Goal: Information Seeking & Learning: Check status

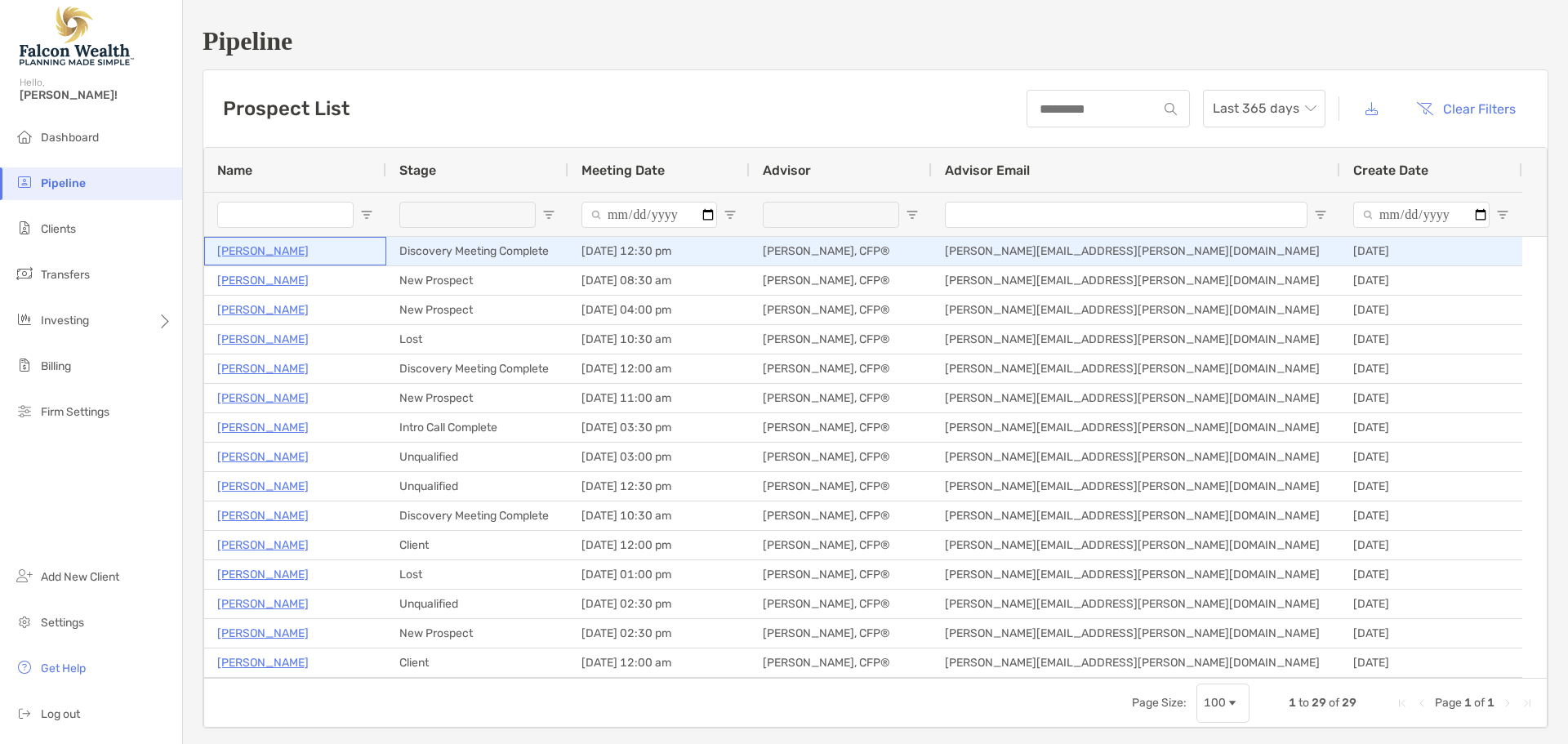
click at [261, 251] on p "[PERSON_NAME]" at bounding box center [263, 251] width 92 height 21
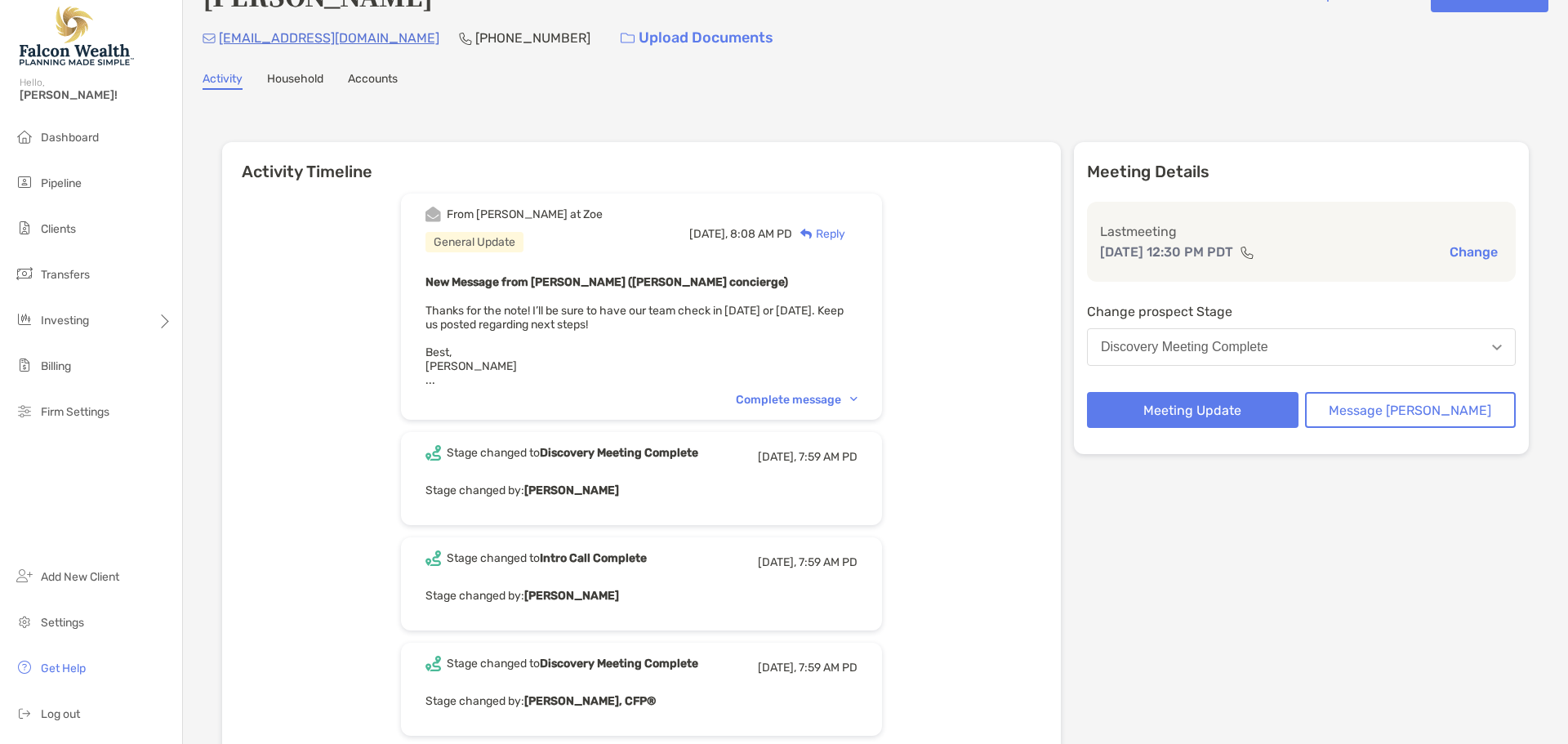
scroll to position [82, 0]
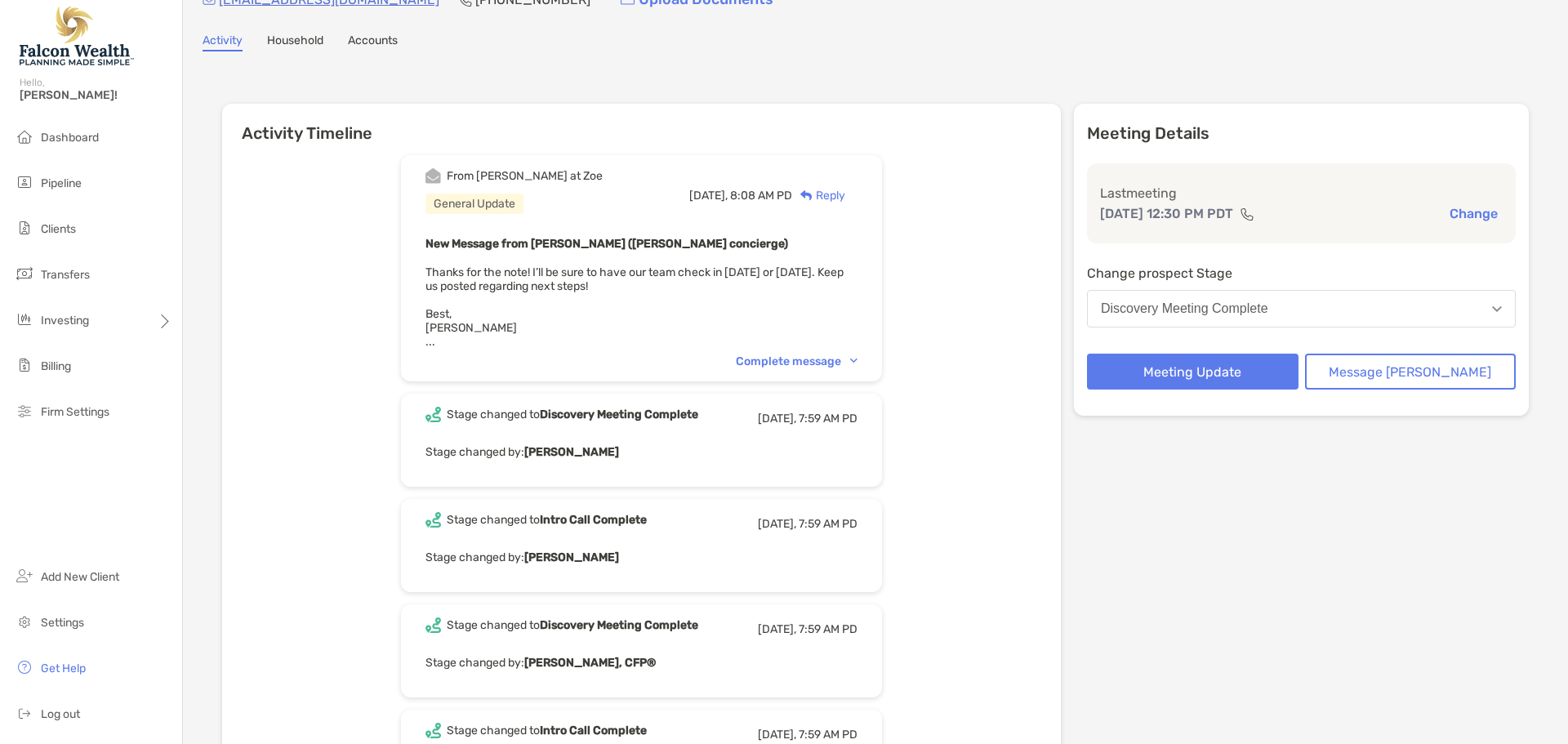
click at [806, 362] on div "Complete message" at bounding box center [797, 361] width 122 height 14
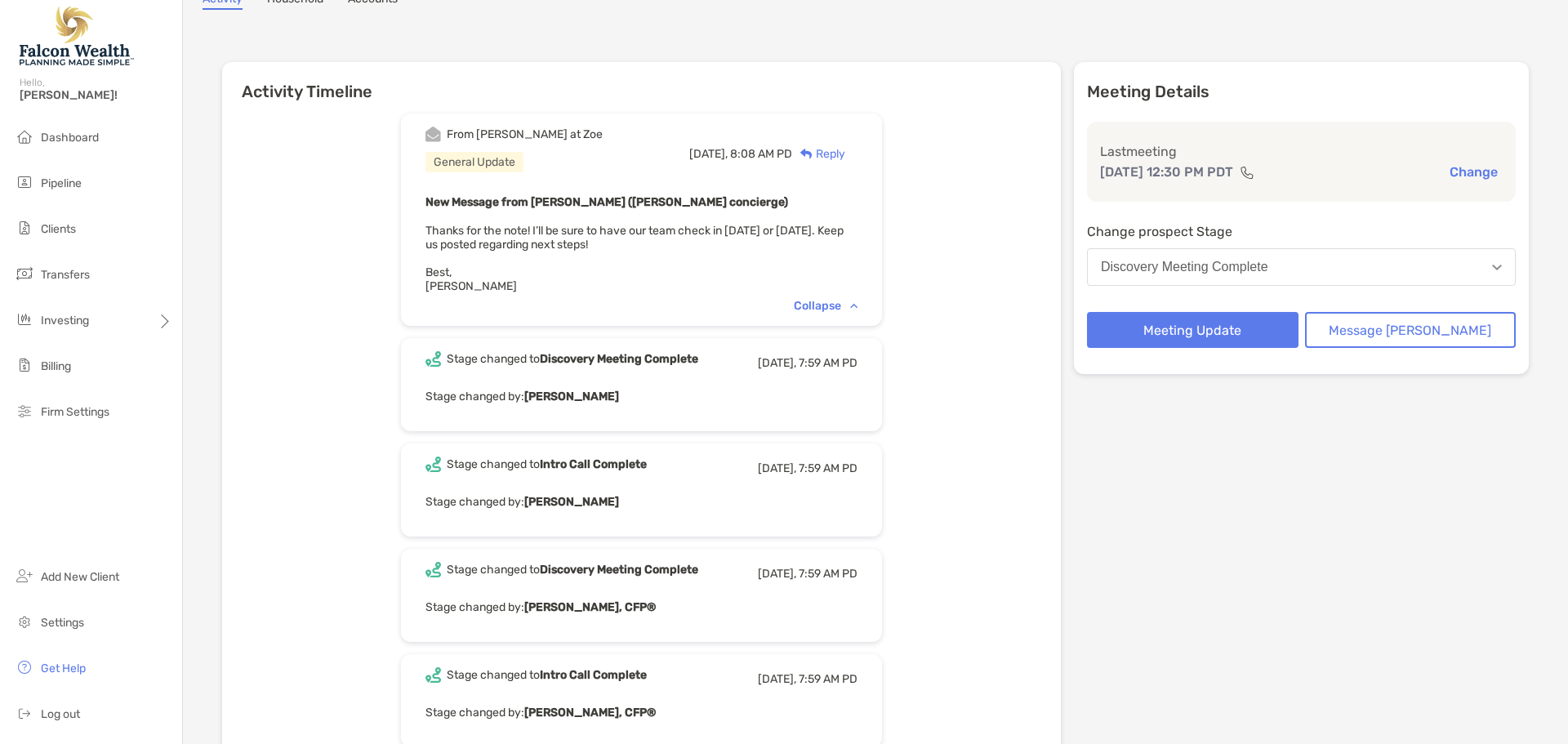
scroll to position [163, 0]
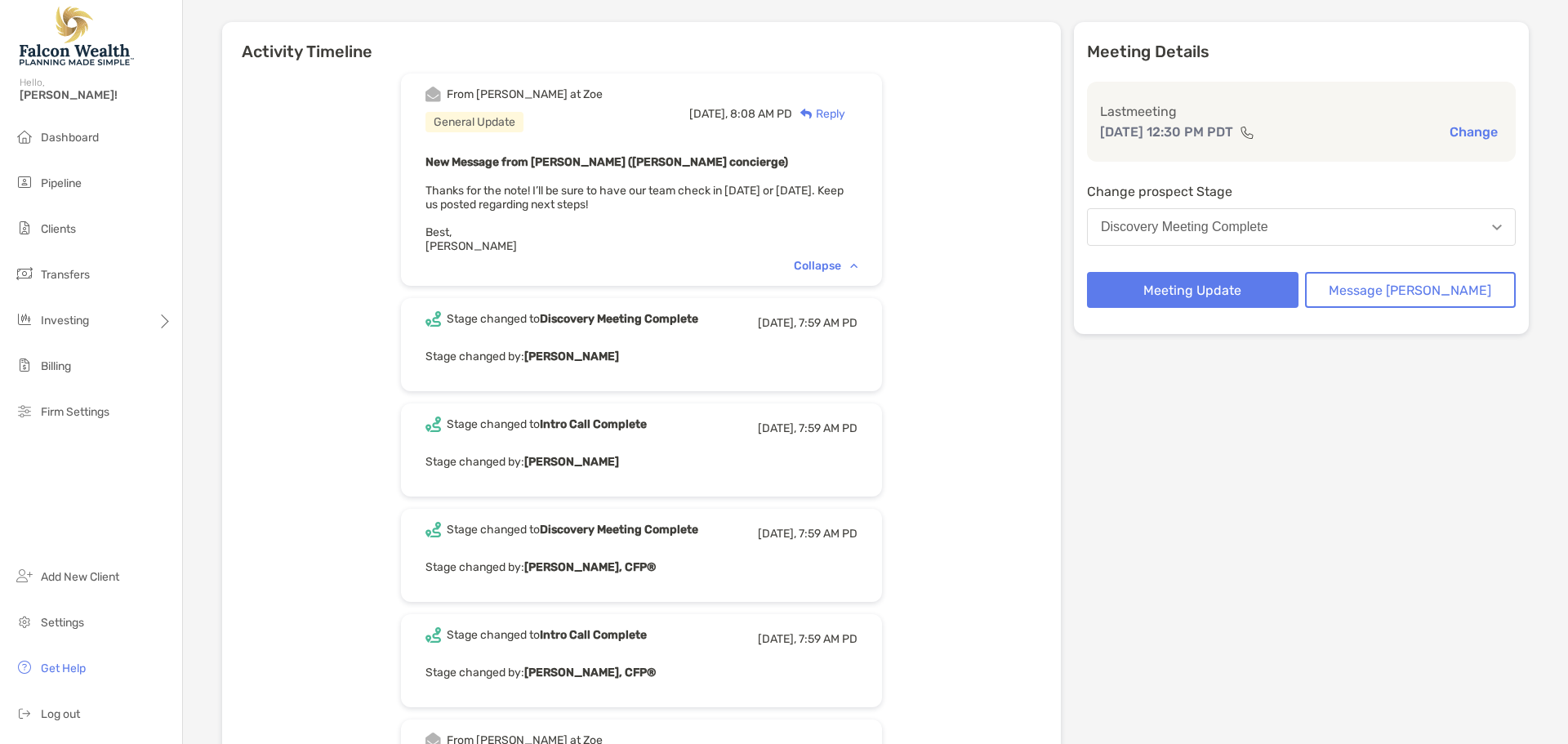
click at [607, 342] on div "Stage changed to Discovery Meeting Complete Yesterday, 7:59 AM PD Stage changed…" at bounding box center [641, 344] width 481 height 93
click at [785, 342] on div "Stage changed to Discovery Meeting Complete Yesterday, 7:59 AM PD Stage changed…" at bounding box center [641, 344] width 481 height 93
click at [651, 320] on b "Discovery Meeting Complete" at bounding box center [619, 319] width 158 height 14
drag, startPoint x: 577, startPoint y: 322, endPoint x: 512, endPoint y: 332, distance: 65.8
click at [520, 332] on div "Stage changed to Discovery Meeting Complete Yesterday, 7:59 AM PD" at bounding box center [641, 323] width 432 height 24
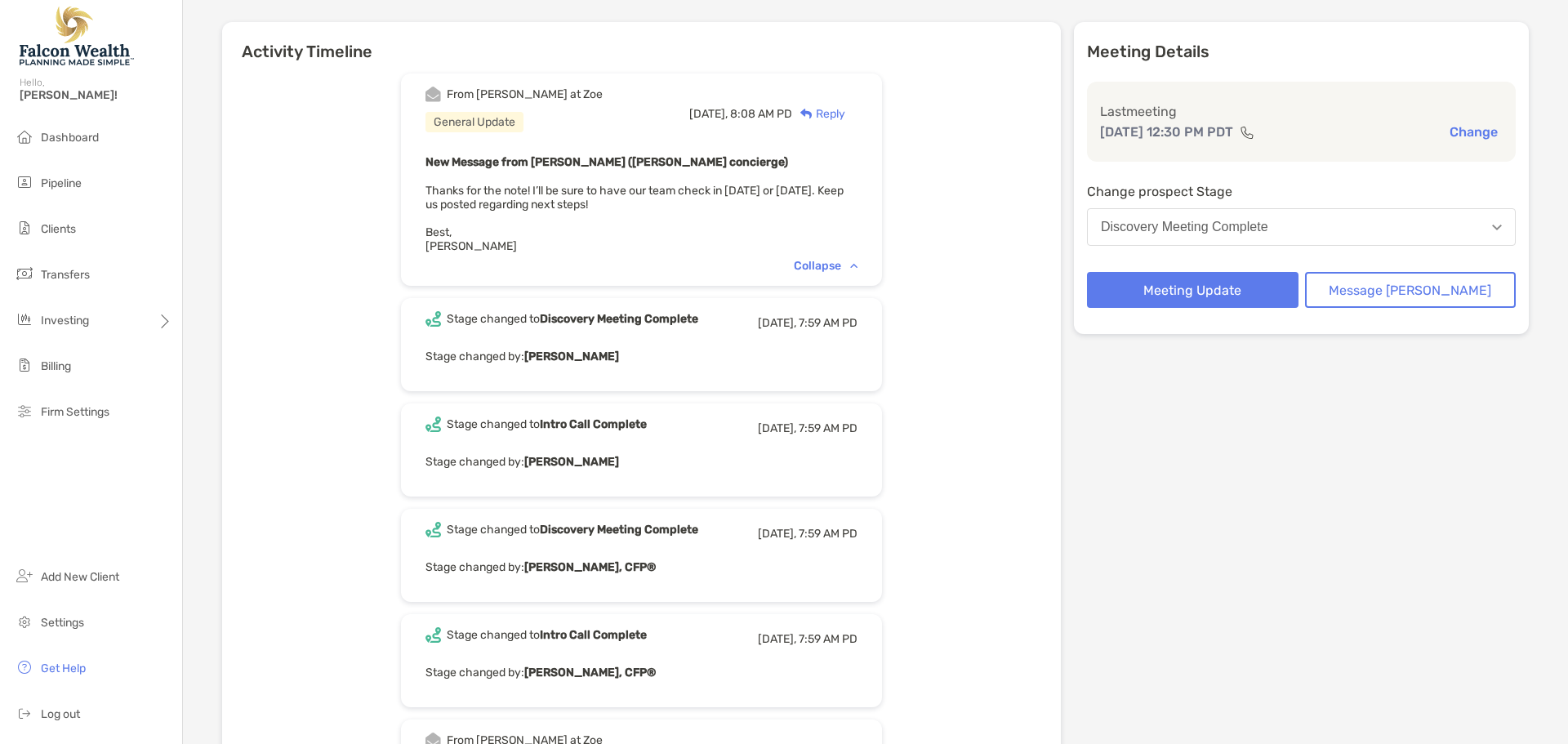
drag, startPoint x: 492, startPoint y: 333, endPoint x: 490, endPoint y: 343, distance: 10.2
click at [491, 336] on div "Stage changed to Discovery Meeting Complete Yesterday, 7:59 AM PD Stage changed…" at bounding box center [641, 344] width 481 height 93
drag, startPoint x: 546, startPoint y: 391, endPoint x: 598, endPoint y: 436, distance: 68.8
click at [550, 396] on div "From Matthew at Zoe General Update Yesterday, 8:08 AM PD Reply New Message from…" at bounding box center [642, 605] width 839 height 1088
click at [601, 440] on div "Stage changed to Intro Call Complete Yesterday, 7:59 AM PD" at bounding box center [641, 428] width 432 height 24
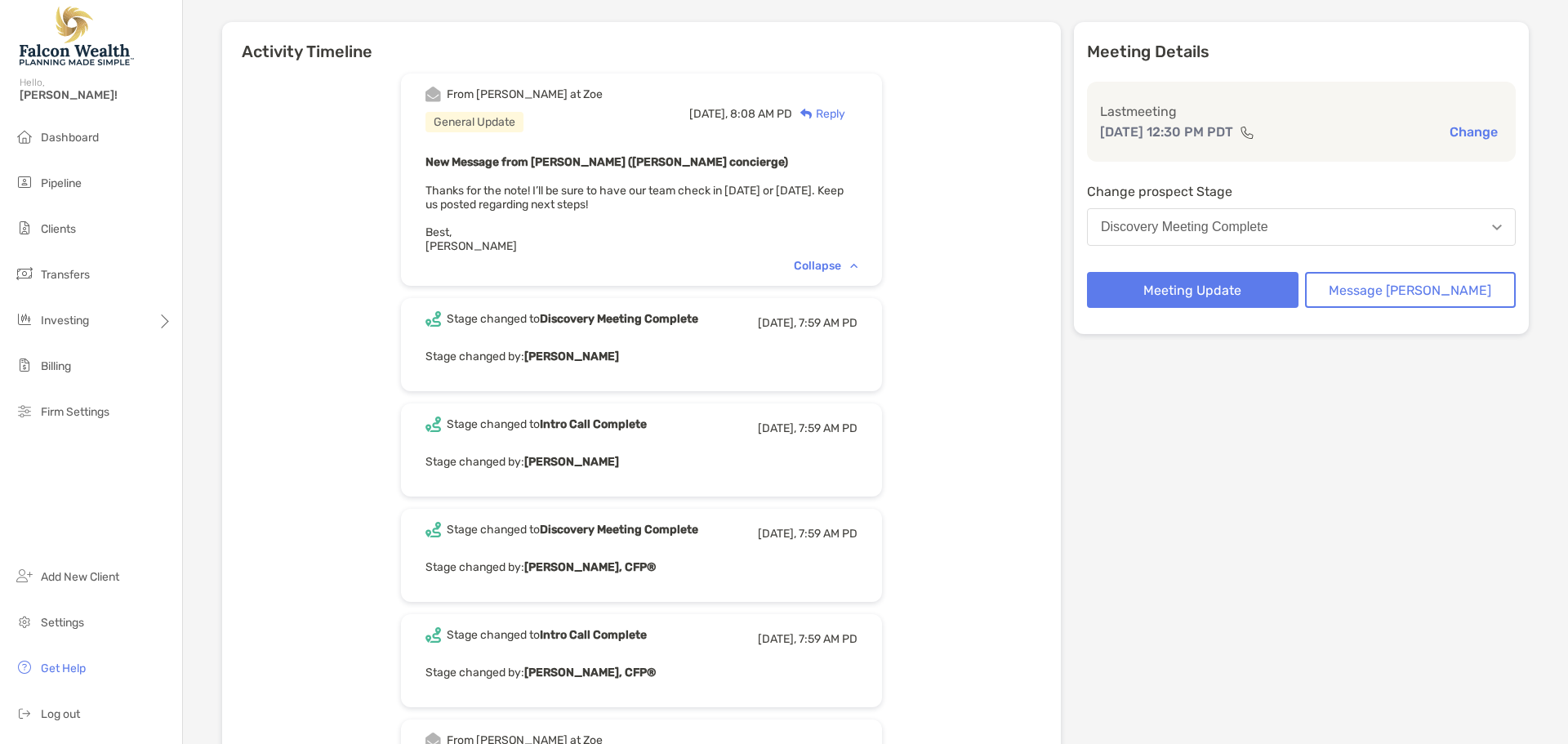
drag, startPoint x: 610, startPoint y: 449, endPoint x: 714, endPoint y: 455, distance: 104.2
click at [635, 457] on div "Stage changed to Intro Call Complete Yesterday, 7:59 AM PD Stage changed by: Zo…" at bounding box center [641, 450] width 481 height 93
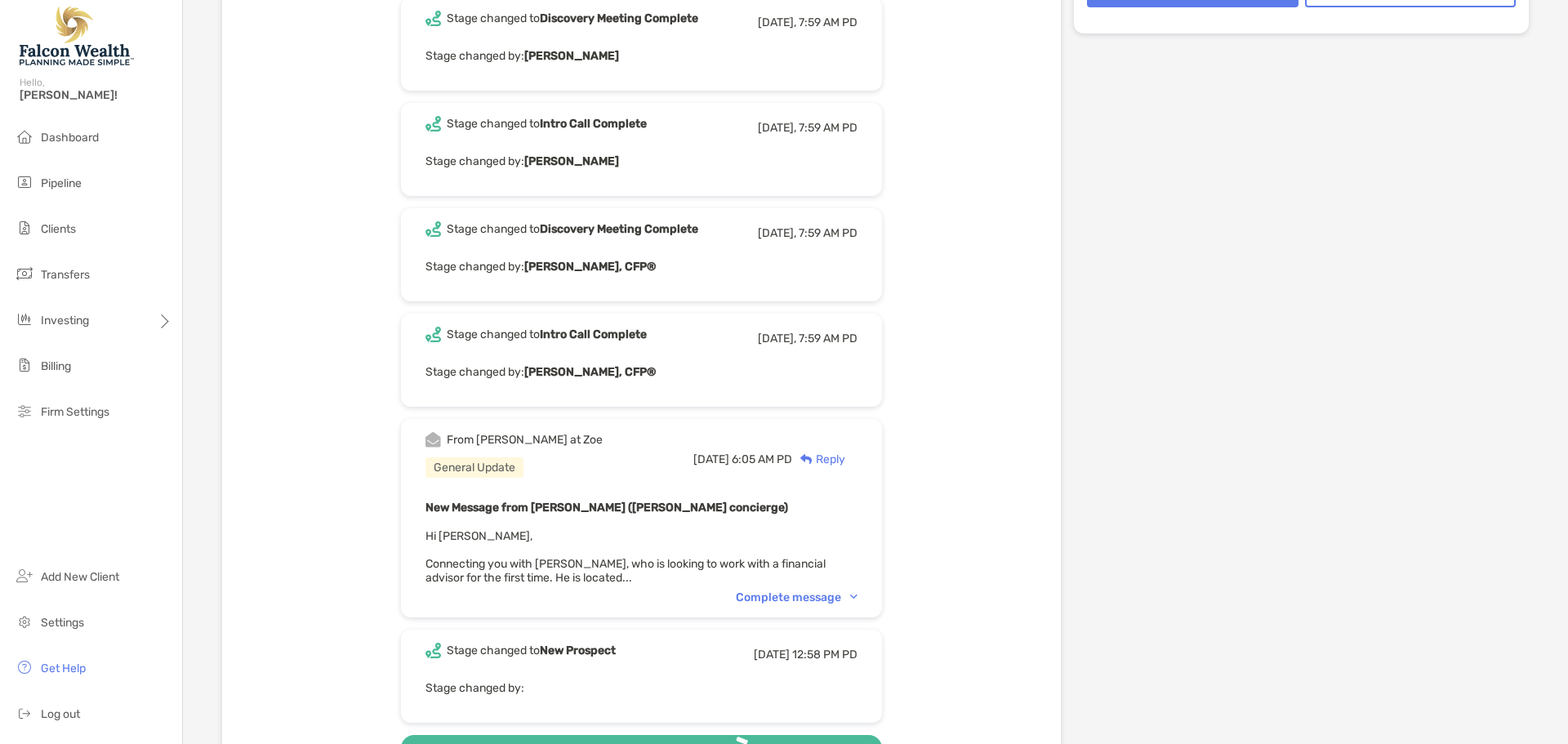
scroll to position [653, 0]
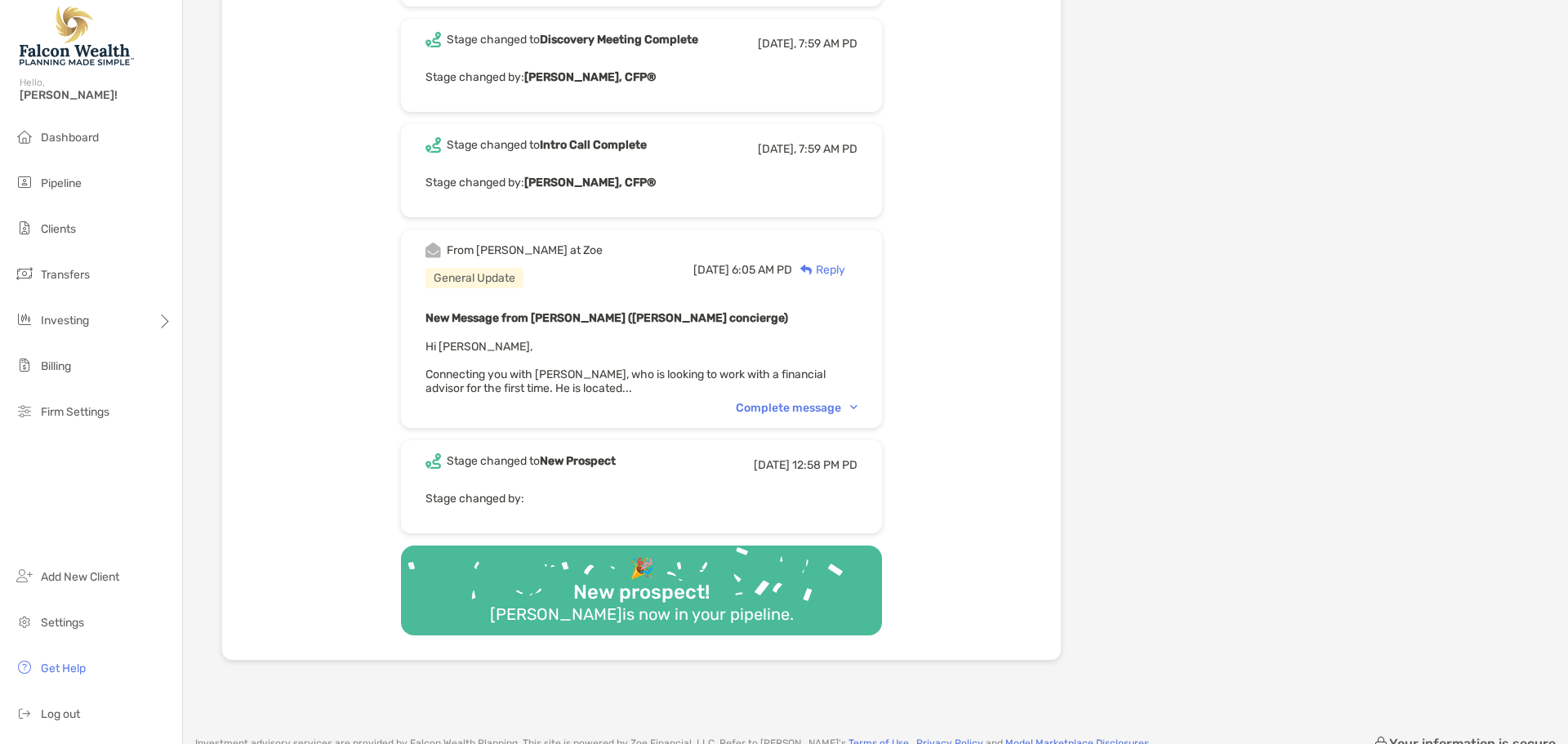
click at [574, 188] on b "Quinn Carranza, CFP®" at bounding box center [591, 182] width 132 height 14
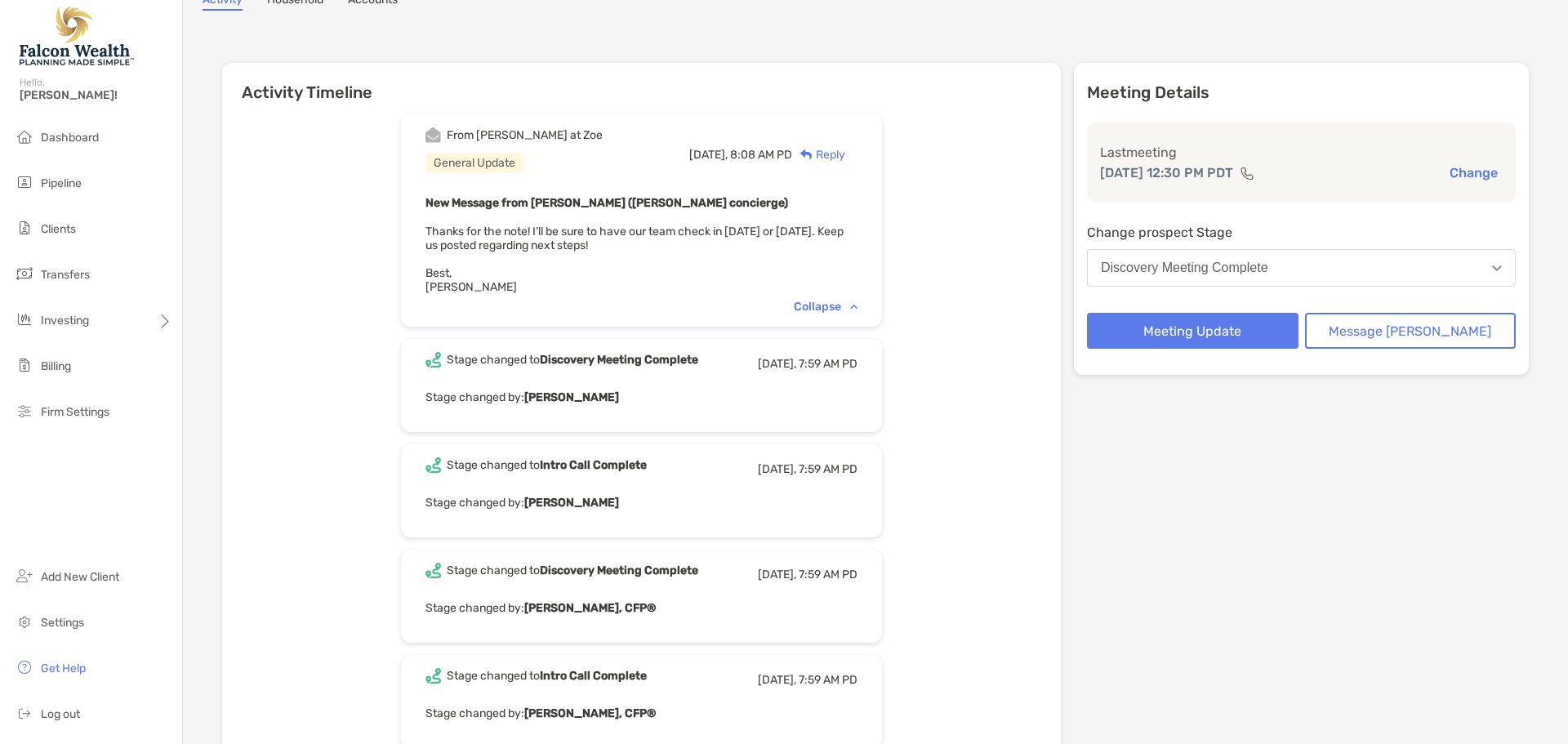
scroll to position [0, 0]
